Goal: Check status: Check status

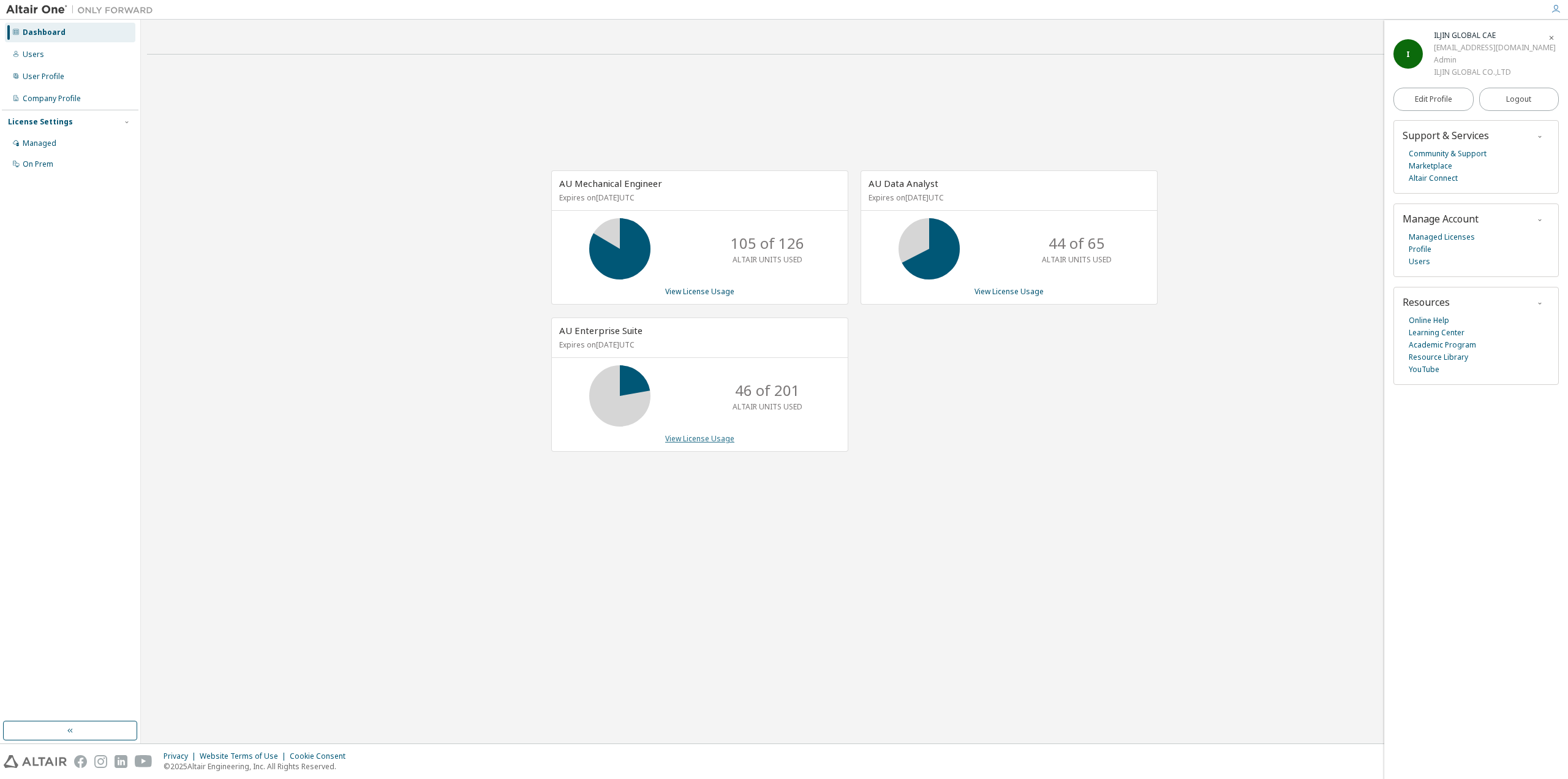
click at [691, 437] on link "View License Usage" at bounding box center [700, 438] width 69 height 11
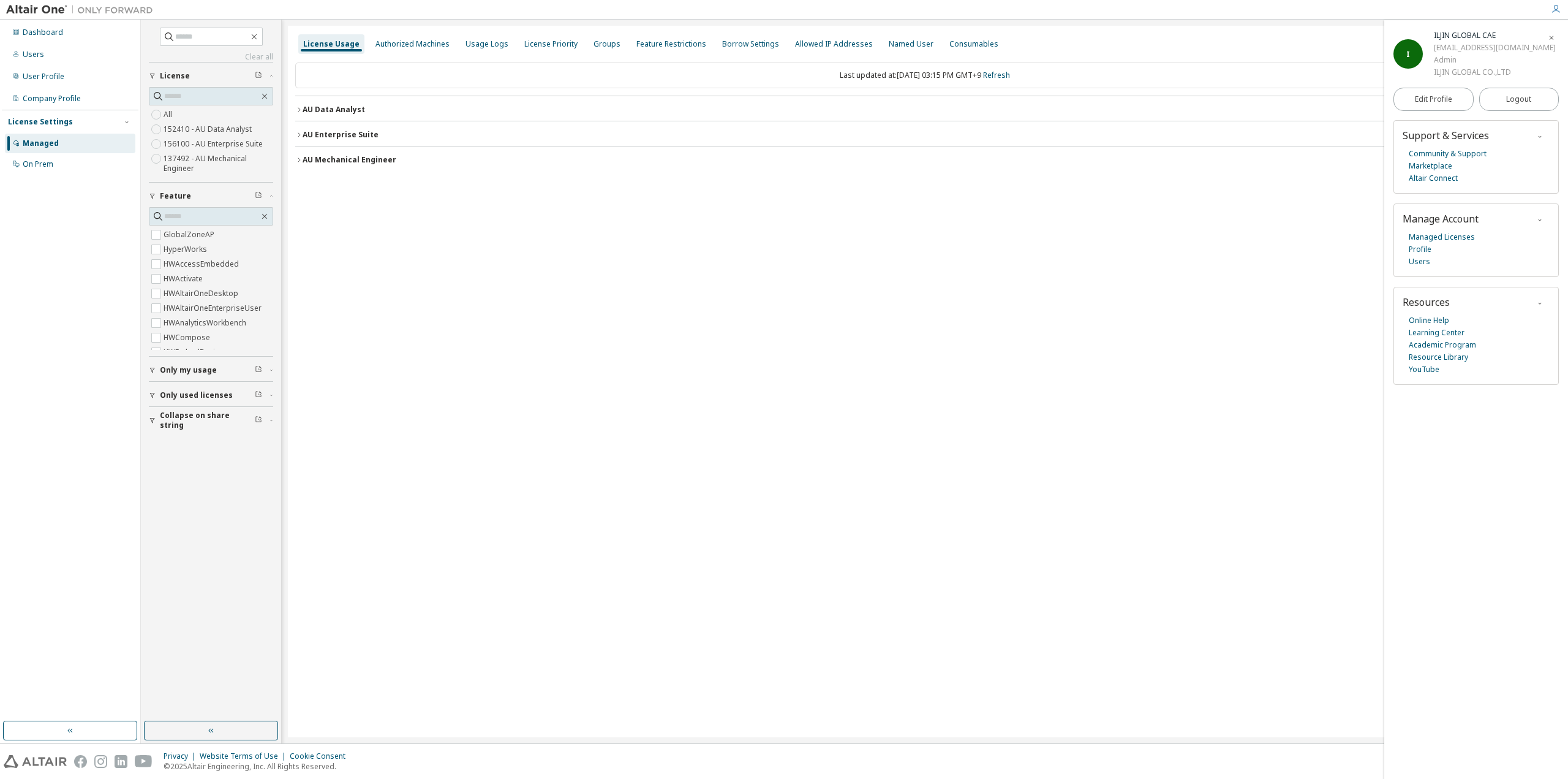
click at [299, 134] on icon "button" at bounding box center [299, 135] width 8 height 8
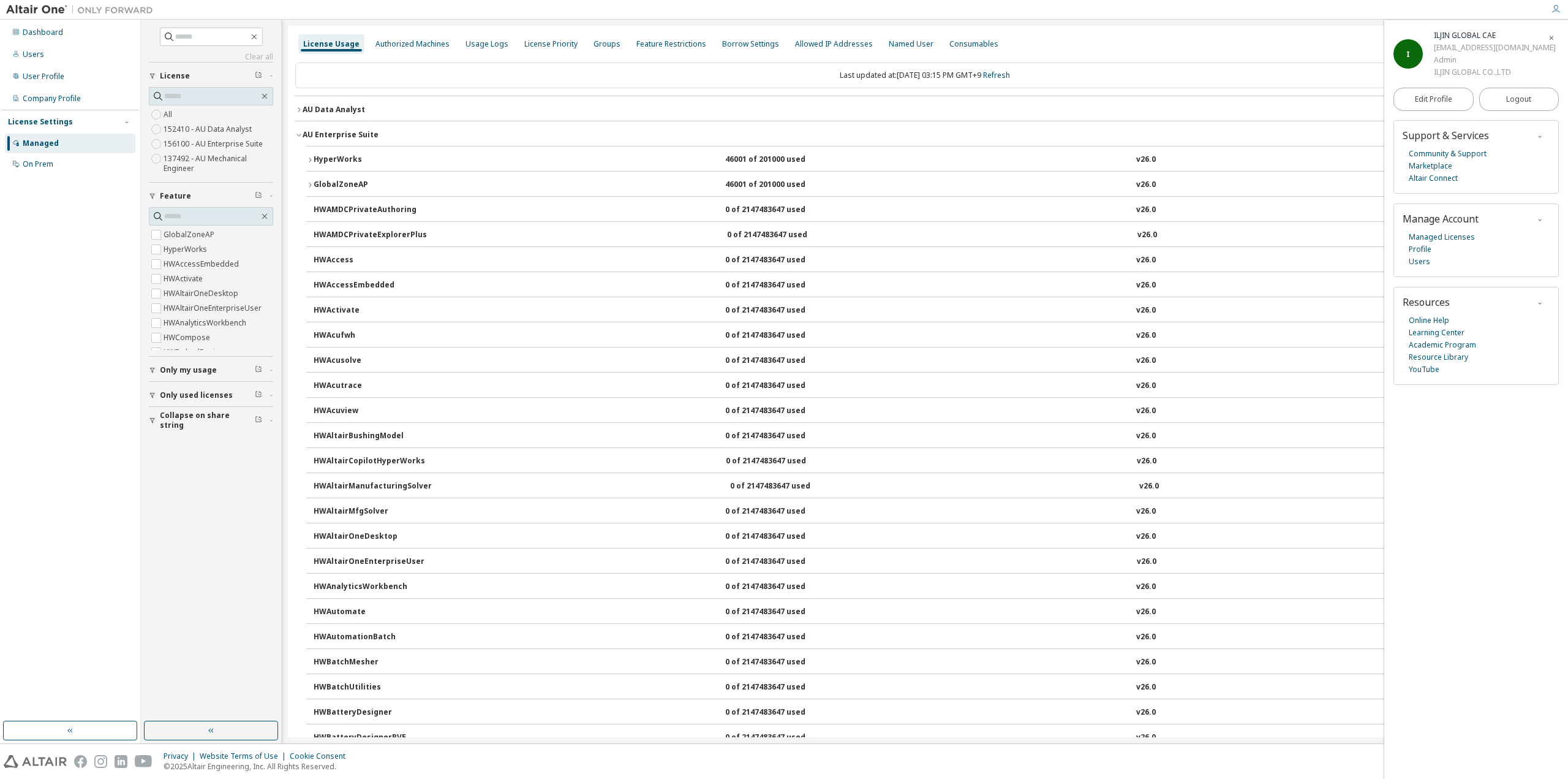
click at [310, 183] on icon "button" at bounding box center [310, 185] width 8 height 8
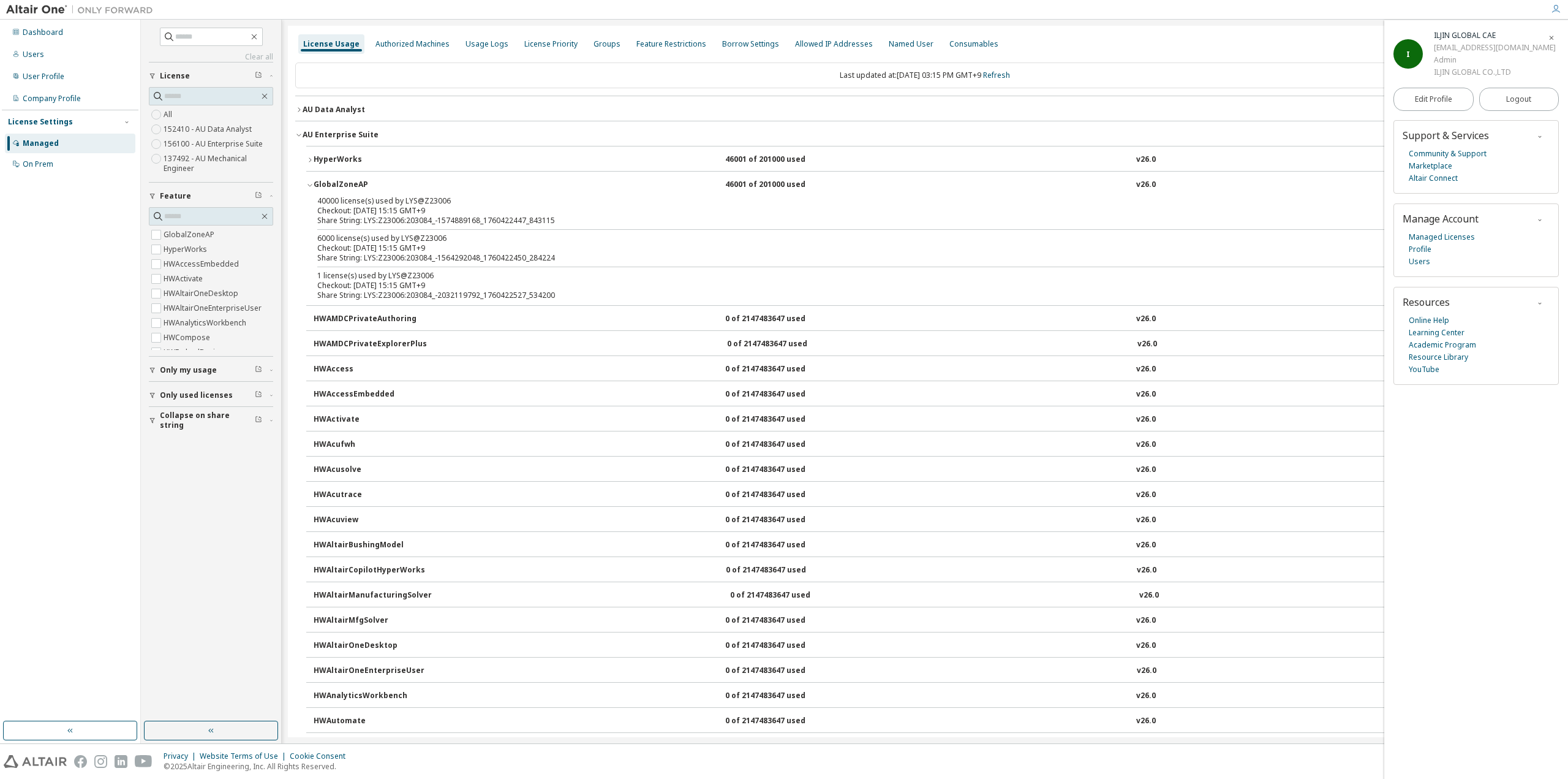
click at [326, 181] on div "GlobalZoneAP" at bounding box center [369, 185] width 110 height 11
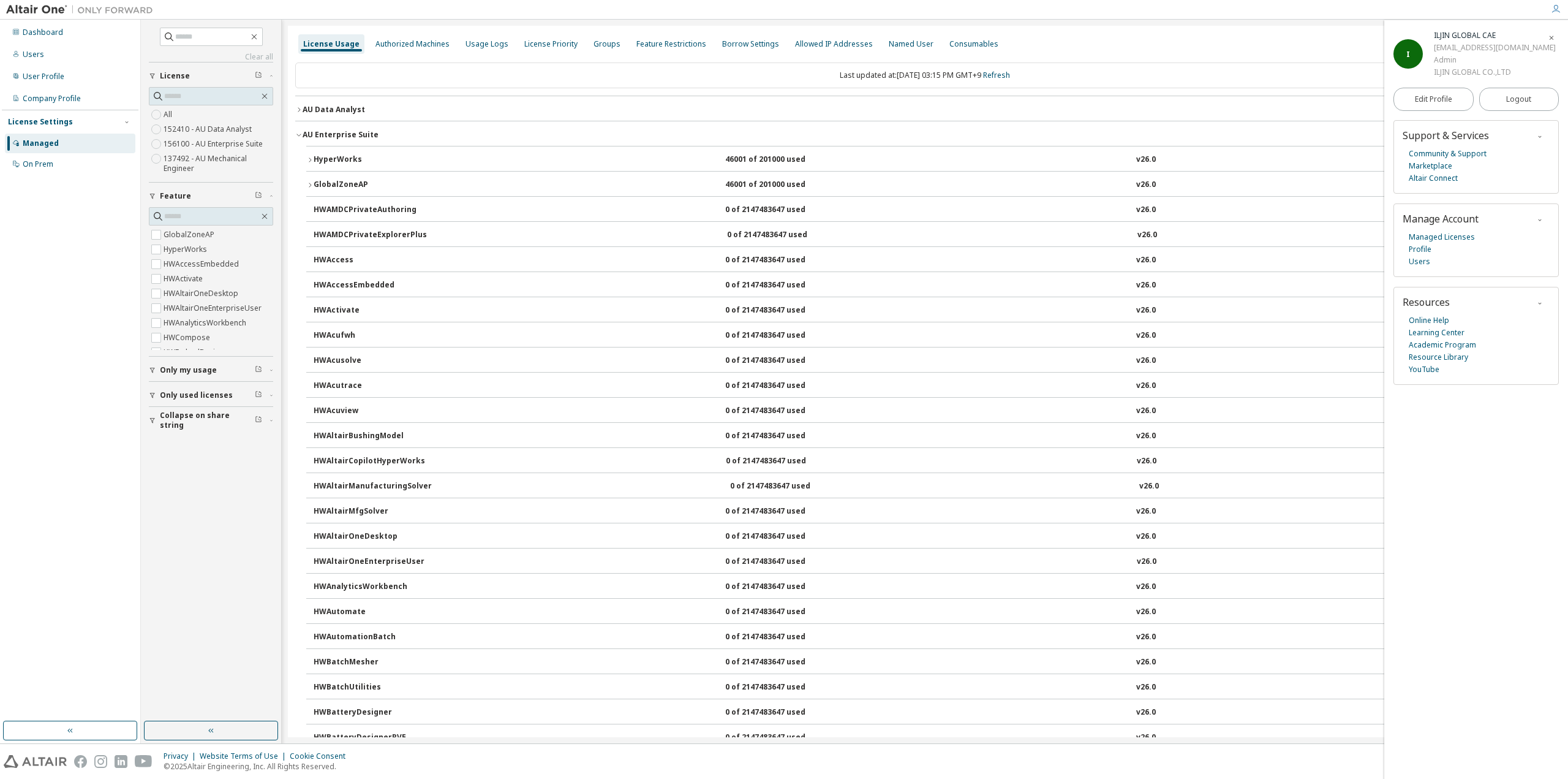
click at [325, 180] on div "GlobalZoneAP" at bounding box center [369, 185] width 110 height 11
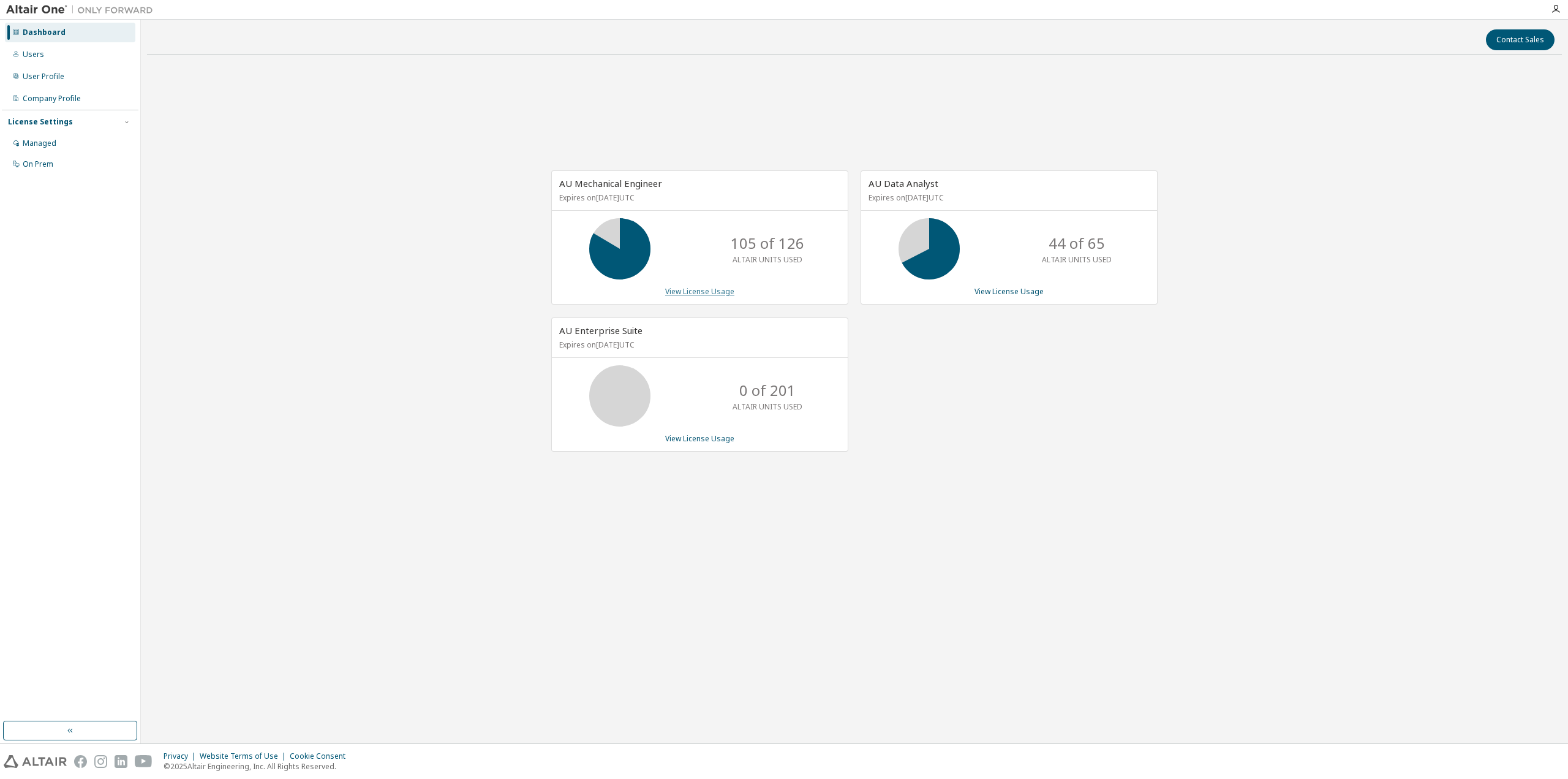
click at [689, 291] on link "View License Usage" at bounding box center [700, 291] width 69 height 11
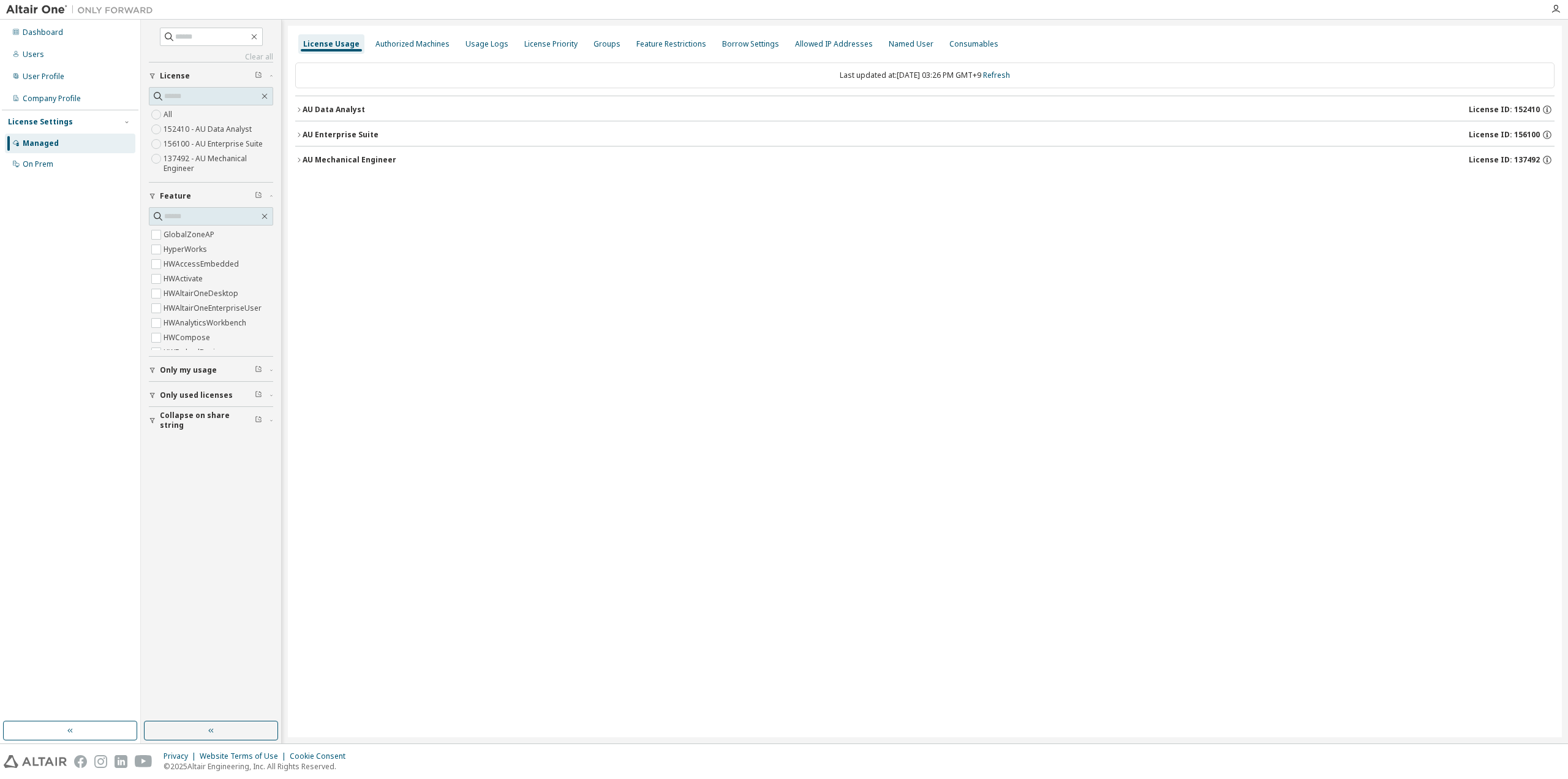
click at [299, 157] on icon "button" at bounding box center [299, 160] width 8 height 8
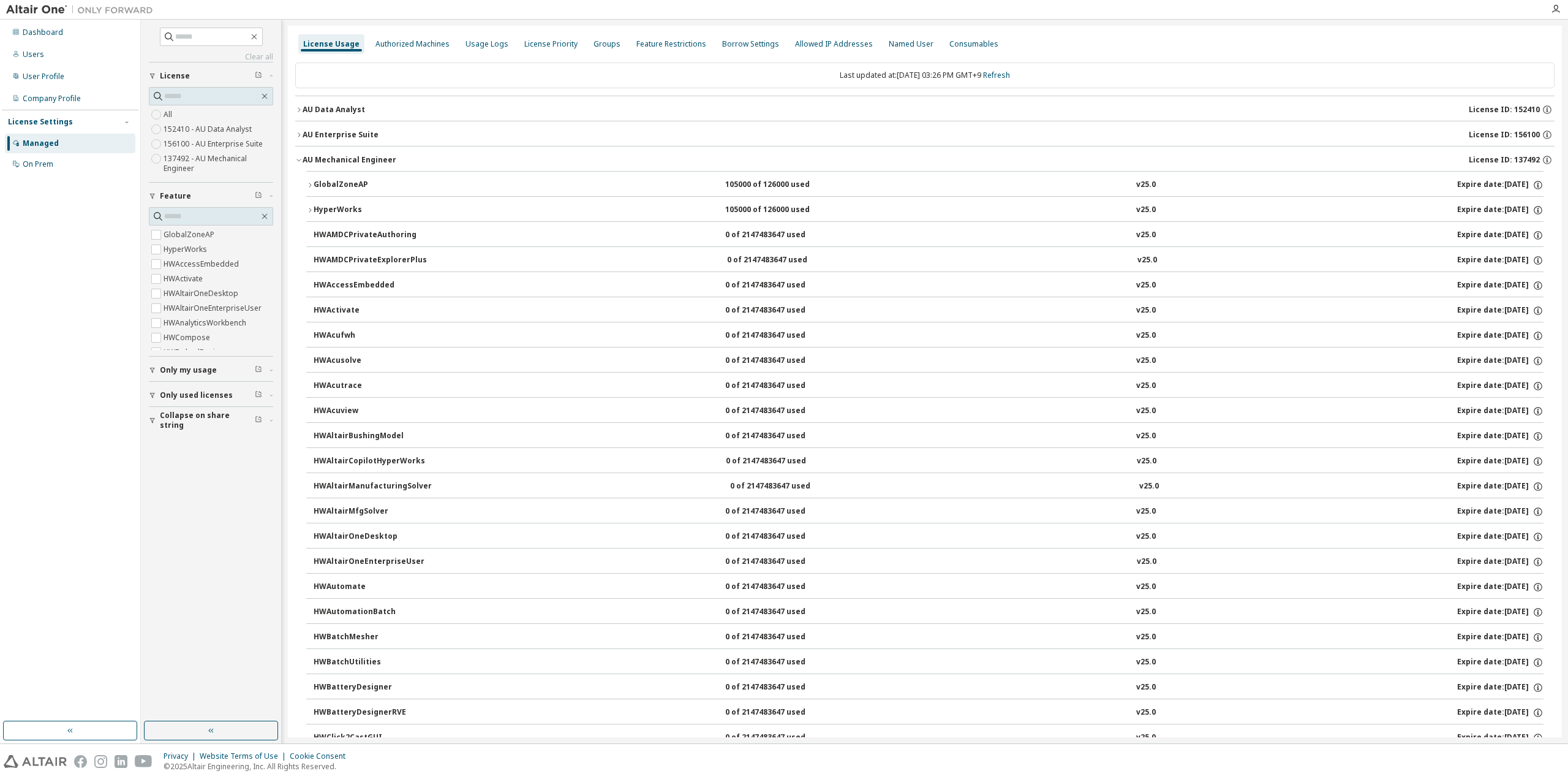
click at [312, 210] on icon "button" at bounding box center [310, 210] width 8 height 8
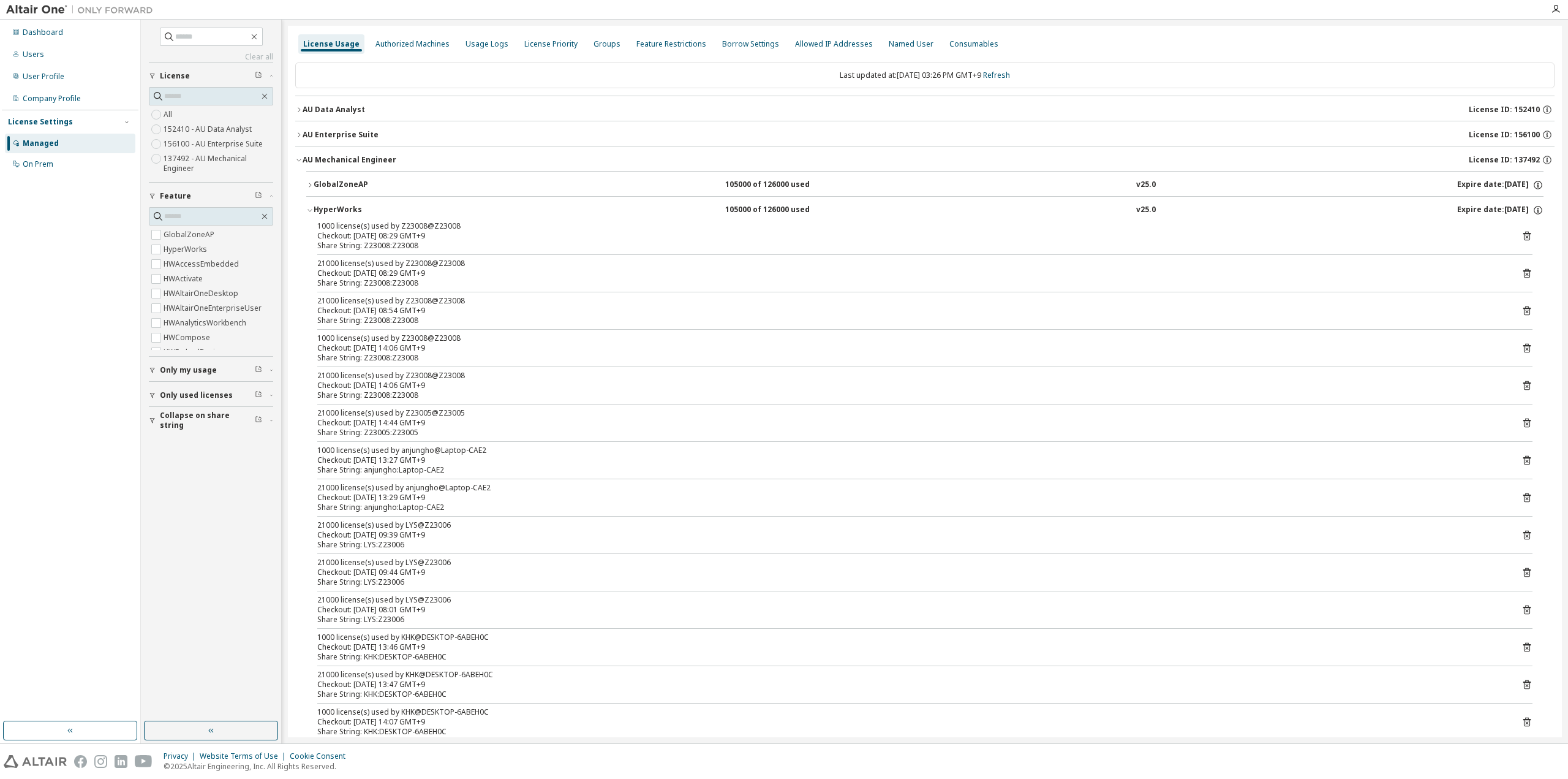
click at [319, 211] on div "HyperWorks" at bounding box center [369, 210] width 110 height 11
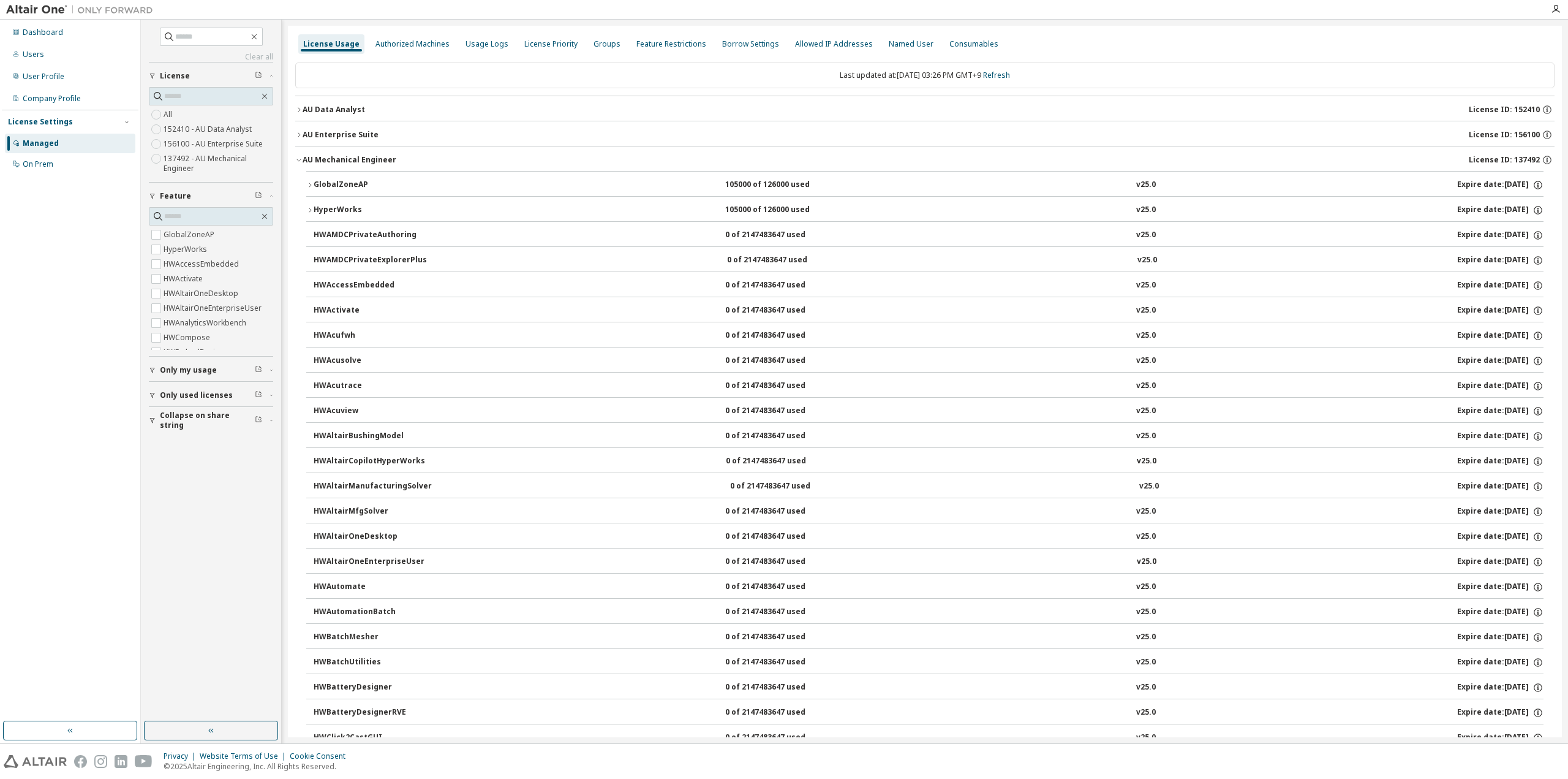
click at [299, 159] on icon "button" at bounding box center [299, 160] width 8 height 8
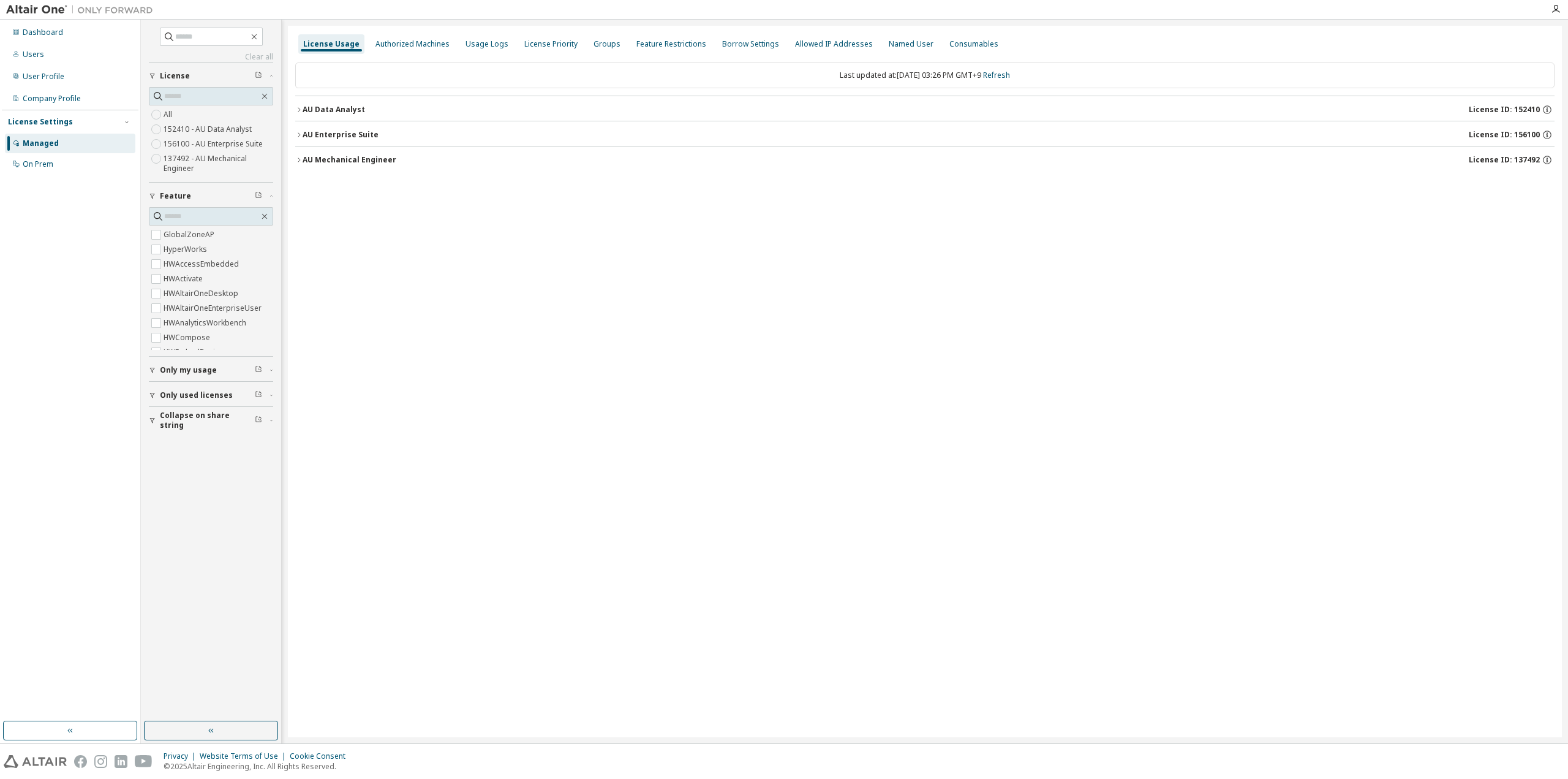
click at [298, 155] on button "AU Mechanical Engineer License ID: 137492" at bounding box center [925, 160] width 1259 height 27
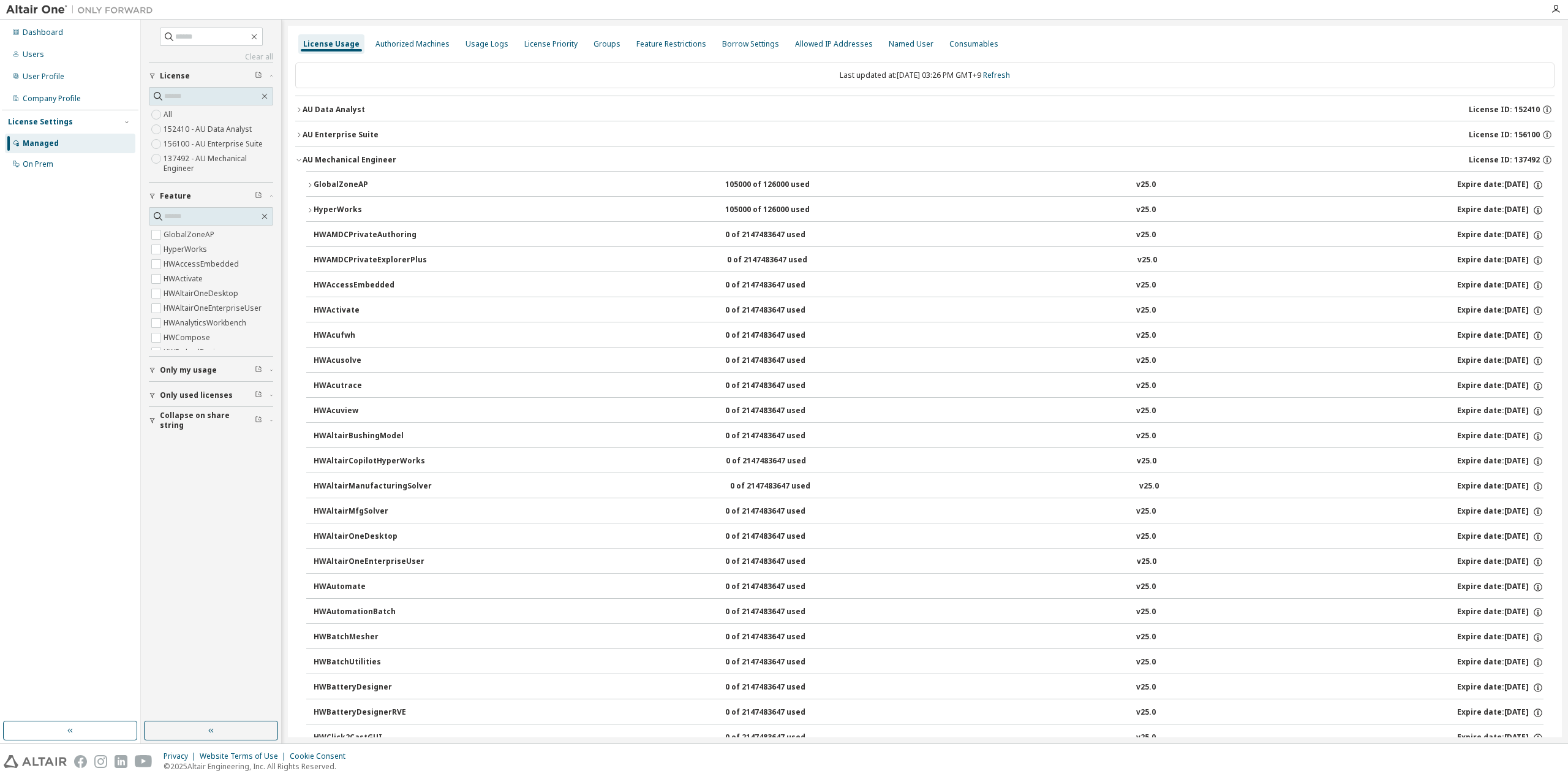
click at [308, 208] on icon "button" at bounding box center [310, 210] width 8 height 8
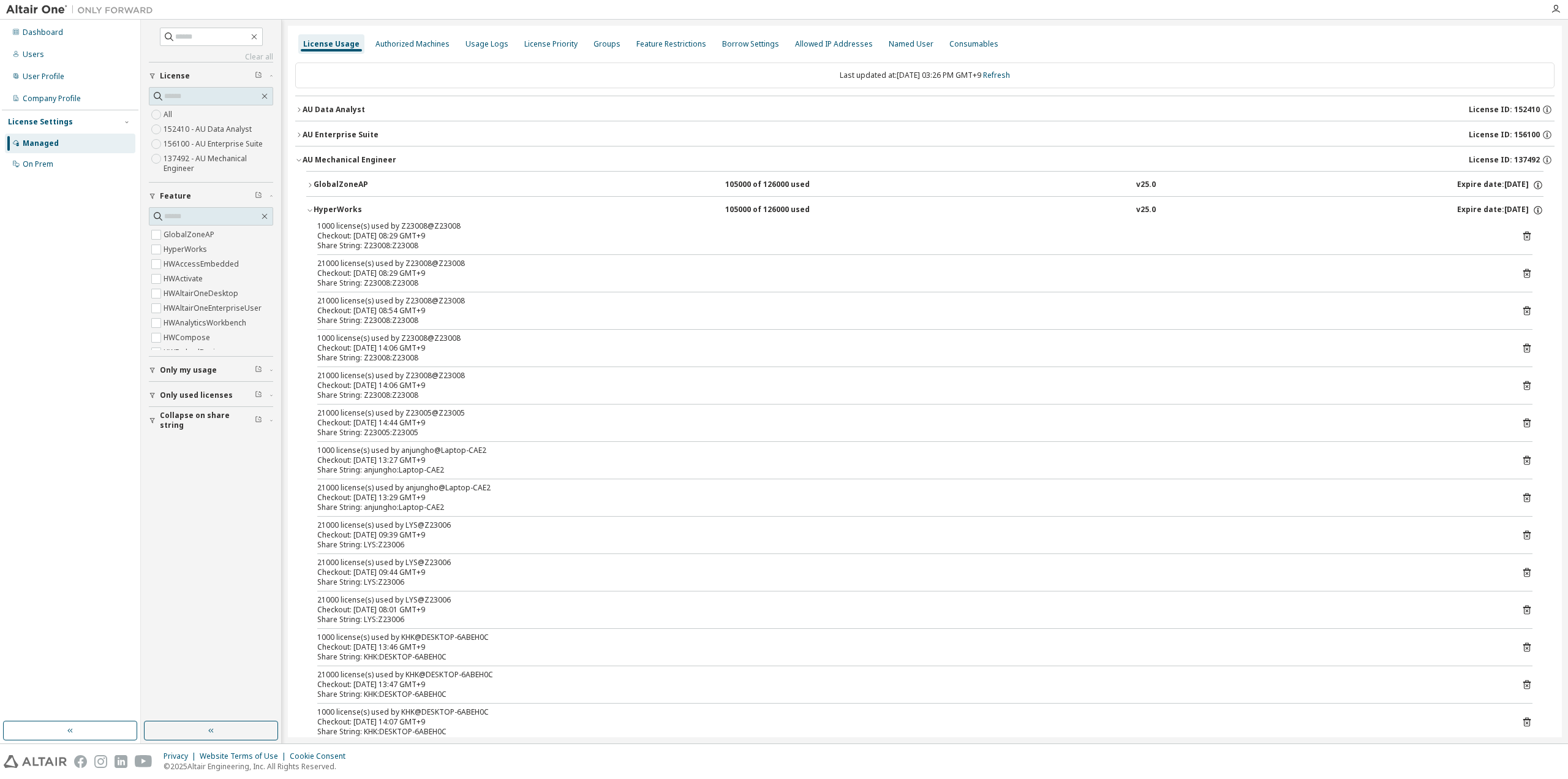
click at [188, 421] on span "Collapse on share string" at bounding box center [207, 420] width 95 height 19
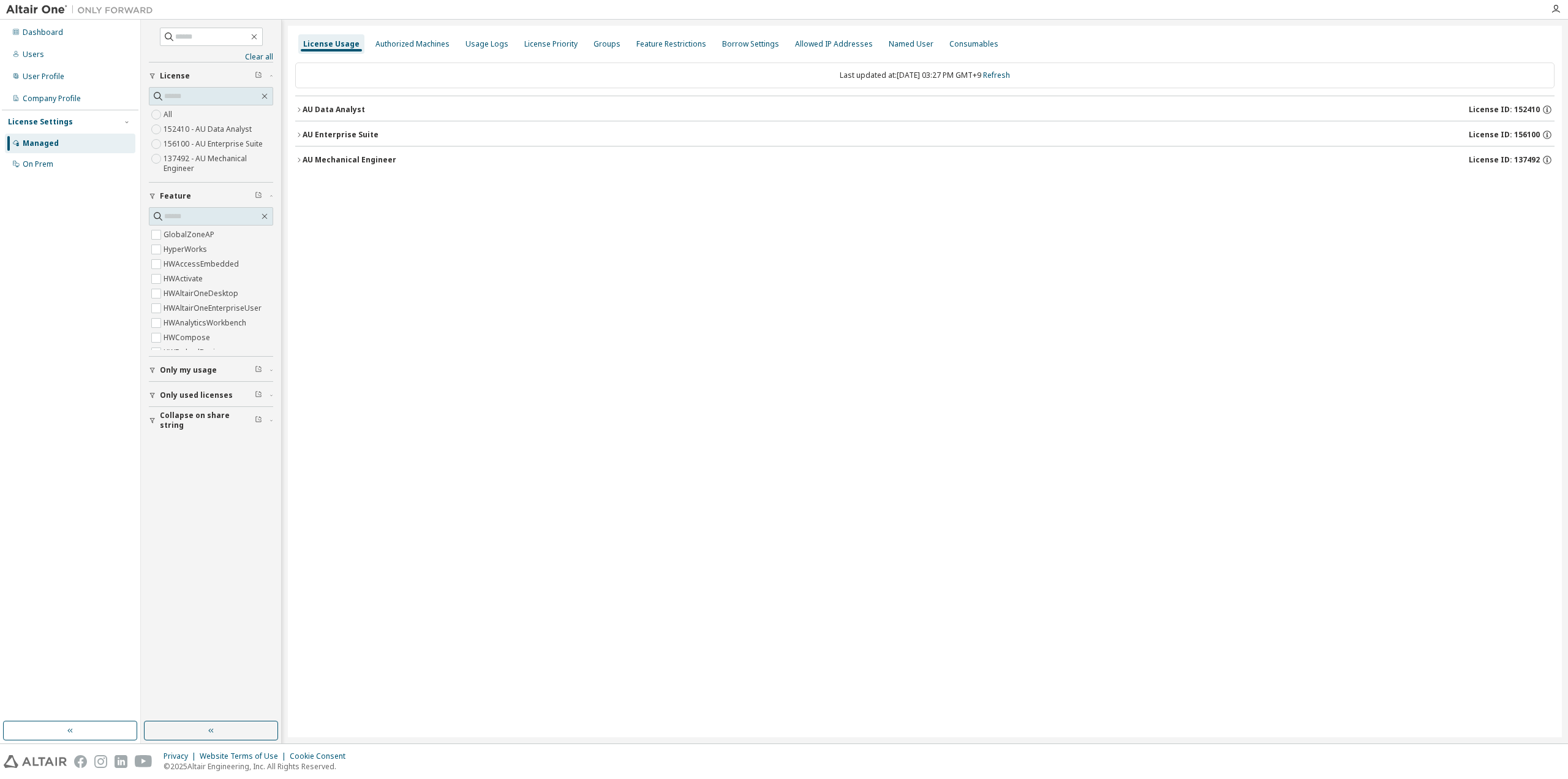
click at [299, 165] on button "AU Mechanical Engineer License ID: 137492" at bounding box center [925, 160] width 1259 height 27
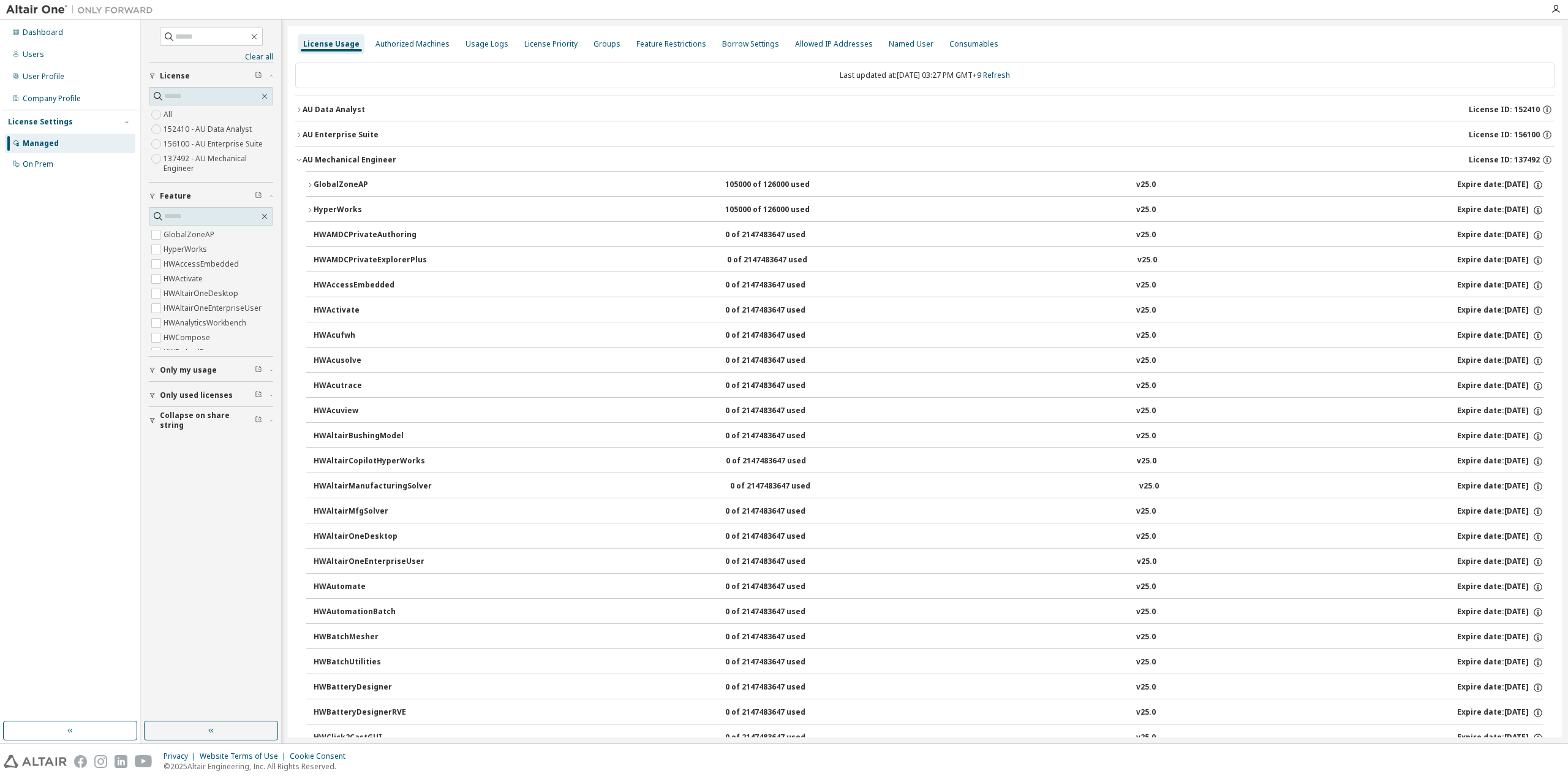
click at [311, 211] on icon "button" at bounding box center [310, 210] width 8 height 8
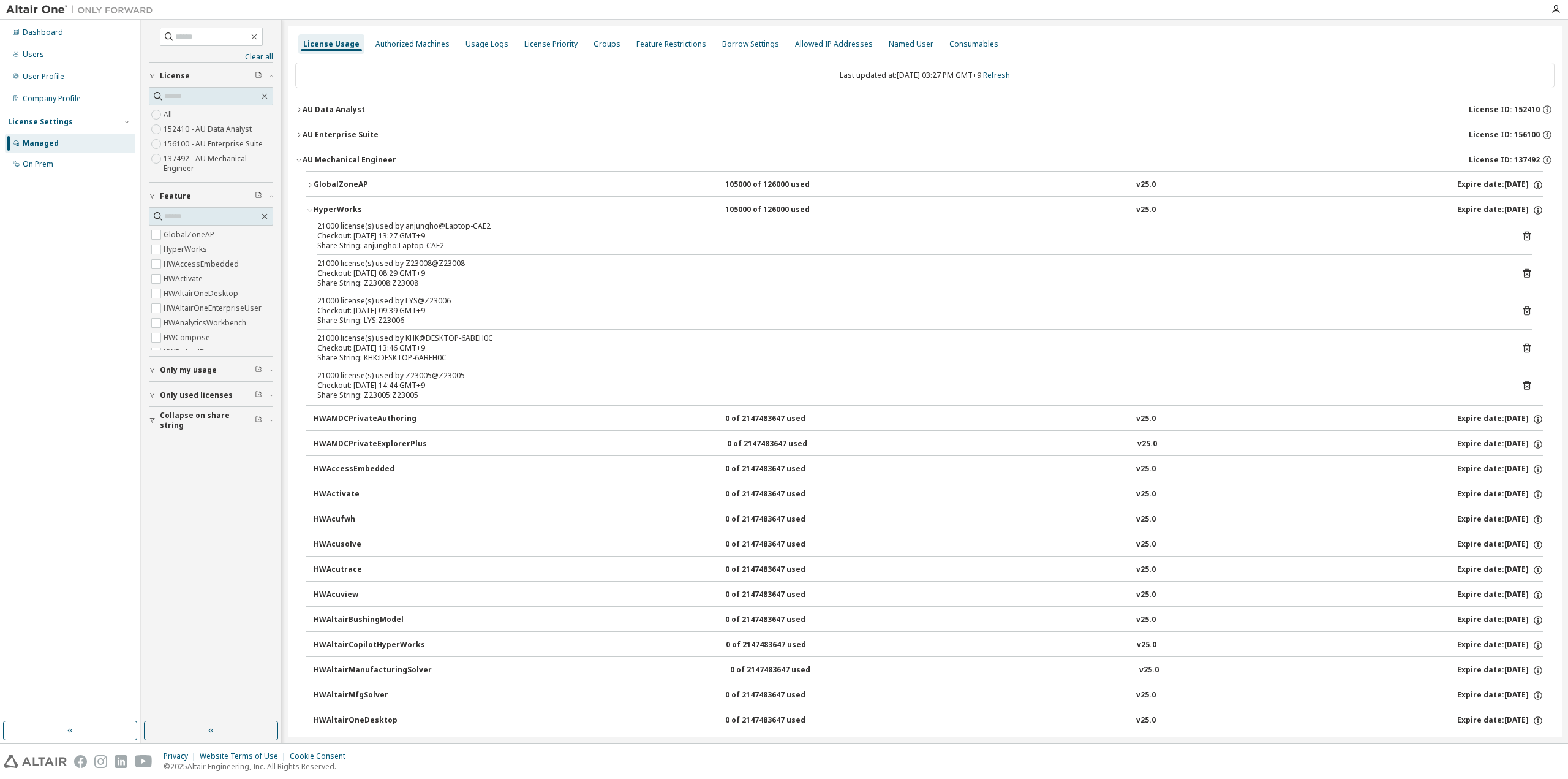
click at [334, 205] on div "HyperWorks" at bounding box center [369, 210] width 110 height 11
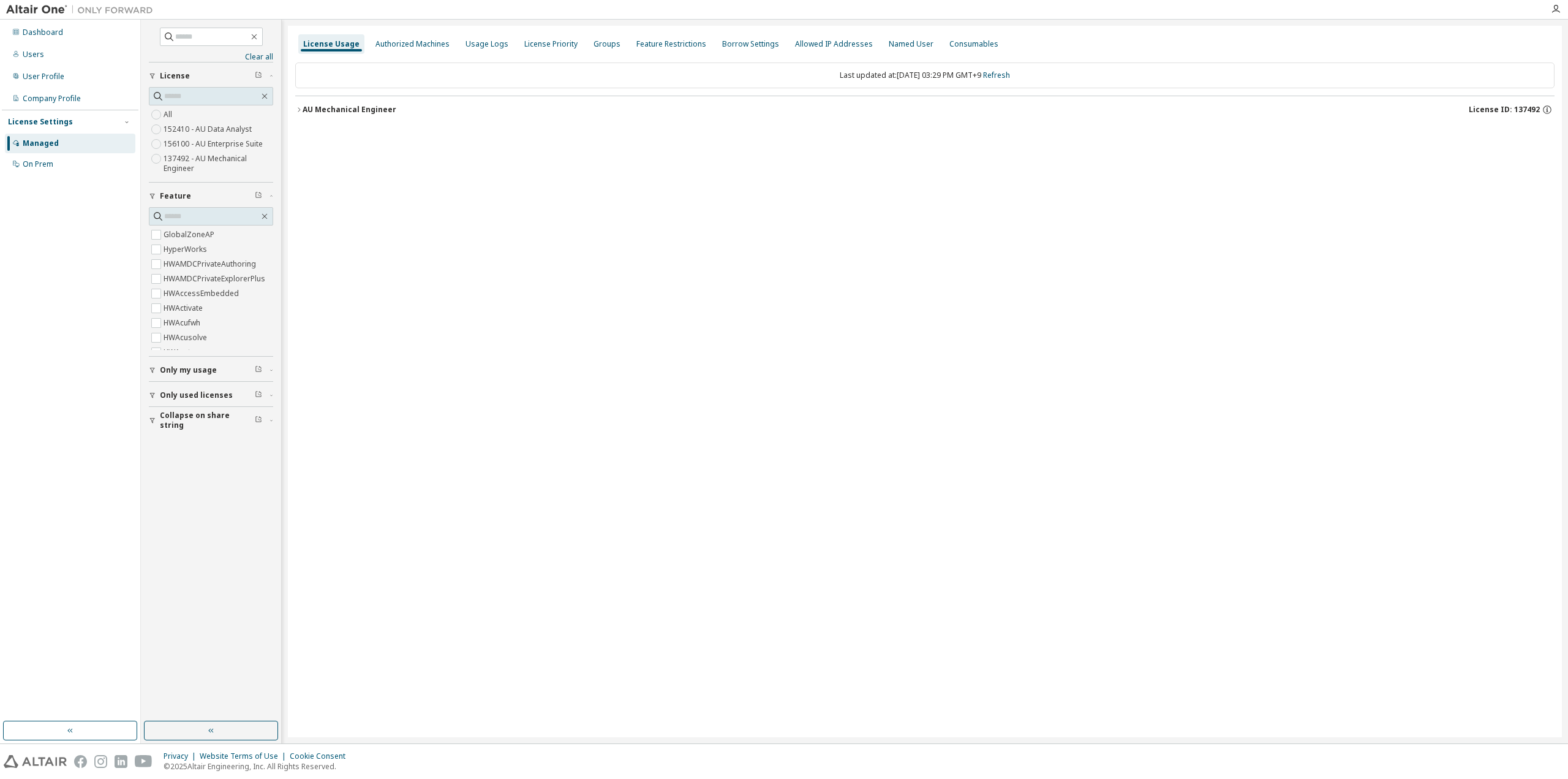
click at [155, 420] on div "button" at bounding box center [155, 420] width 11 height 8
click at [302, 109] on icon "button" at bounding box center [299, 110] width 8 height 8
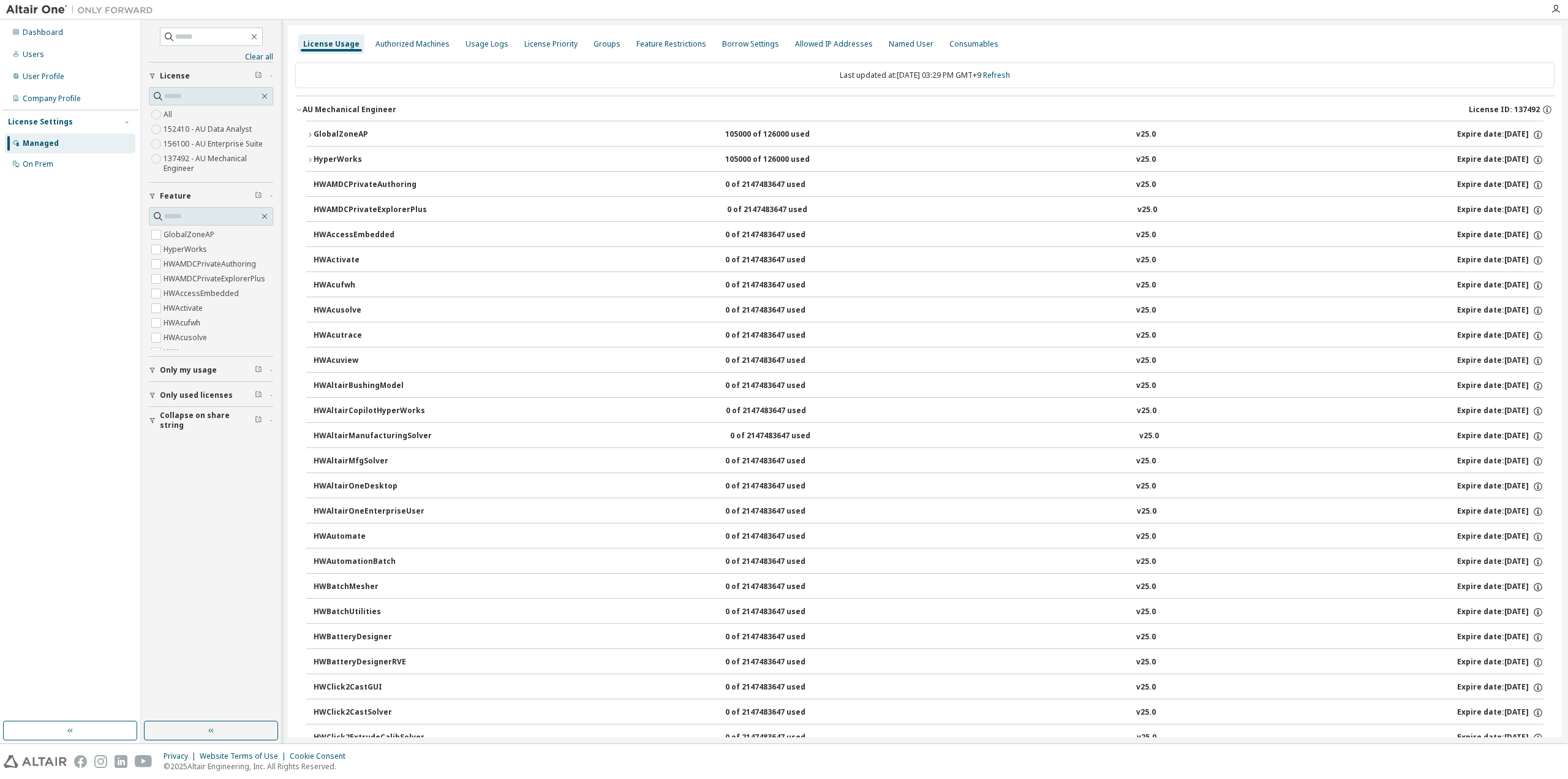
click at [307, 160] on icon "button" at bounding box center [310, 160] width 8 height 8
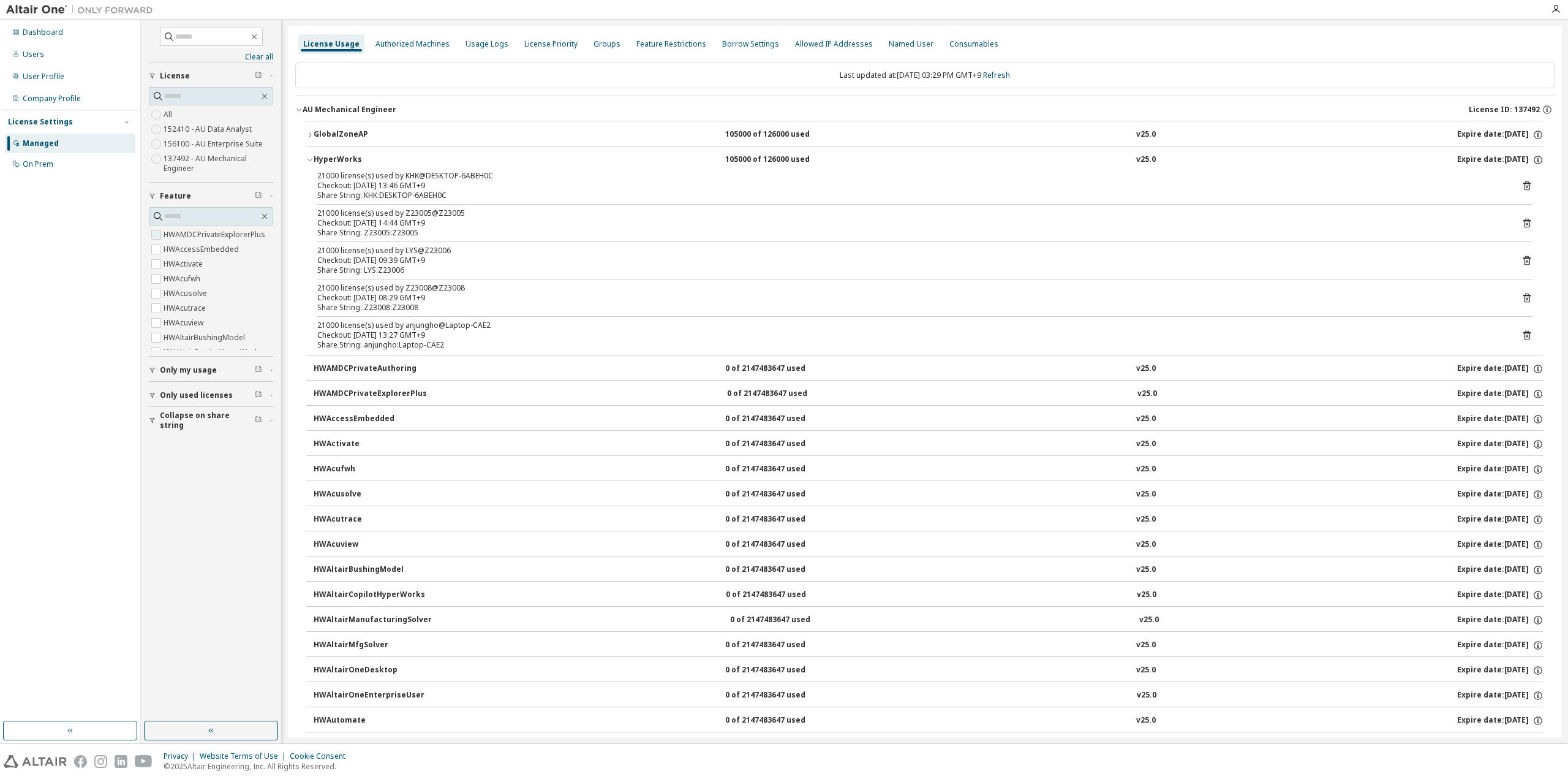
scroll to position [61, 0]
